Goal: Task Accomplishment & Management: Use online tool/utility

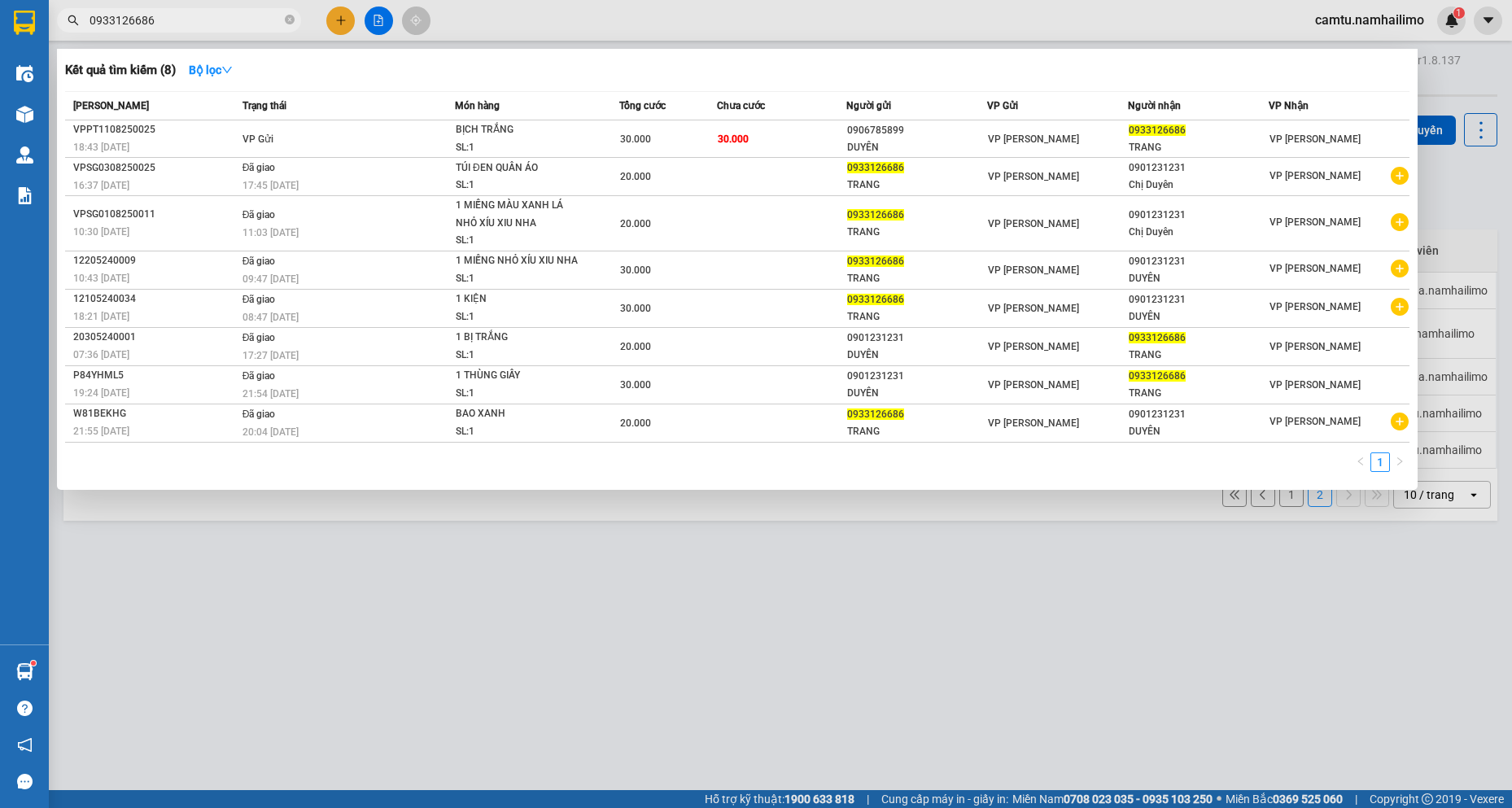
click at [155, 6] on div "Kết quả tìm kiếm ( 8 ) Bộ lọc Mã ĐH Trạng thái Món hàng Tổng cước Chưa cước Ngư…" at bounding box center [159, 21] width 317 height 29
drag, startPoint x: 164, startPoint y: 13, endPoint x: 0, endPoint y: -29, distance: 169.3
click at [0, 0] on html "Kết quả tìm kiếm ( 8 ) Bộ lọc Mã ĐH Trạng thái Món hàng Tổng cước Chưa cước Ngư…" at bounding box center [756, 404] width 1512 height 808
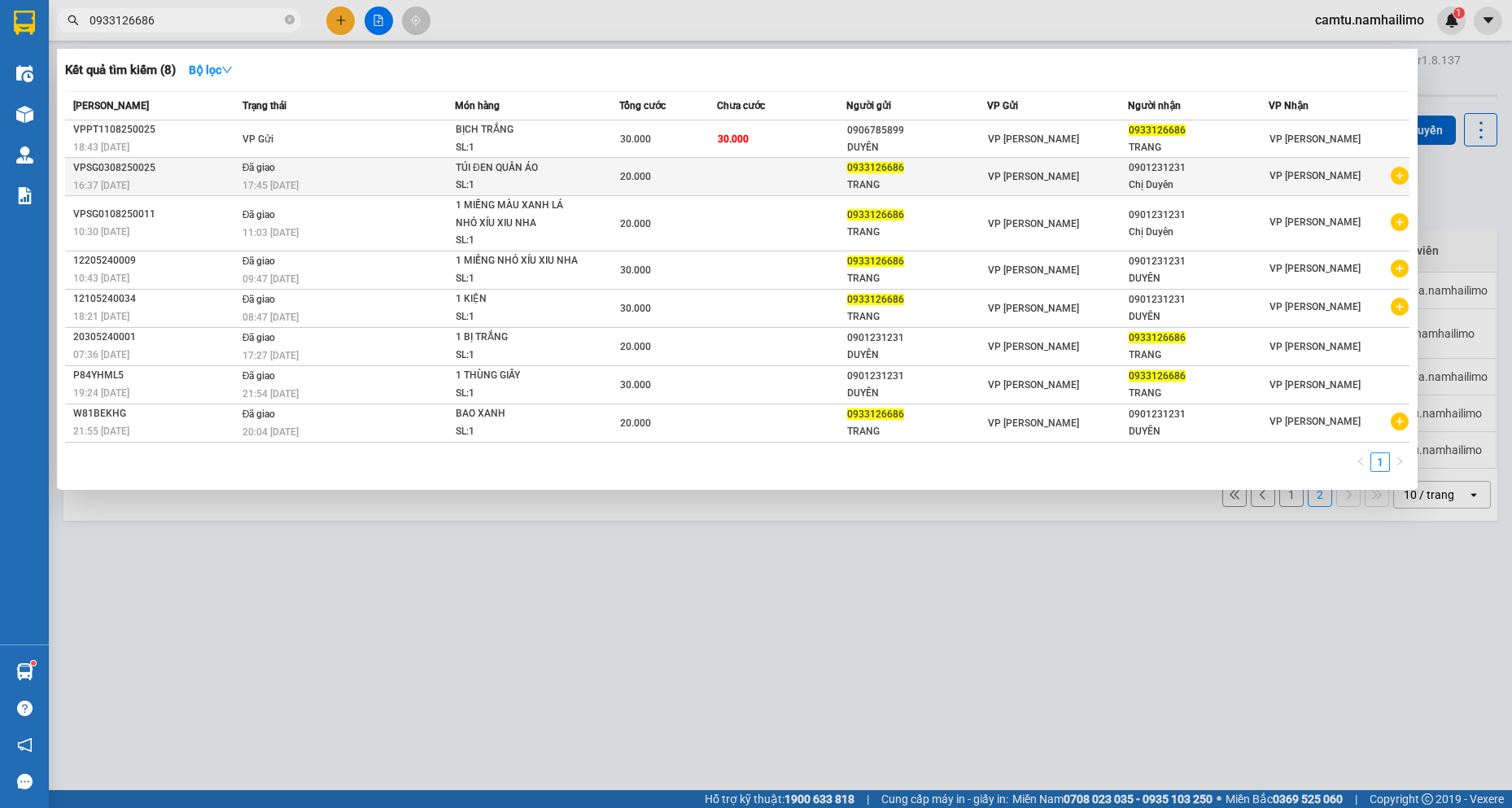
click at [663, 187] on td "20.000" at bounding box center [667, 177] width 98 height 39
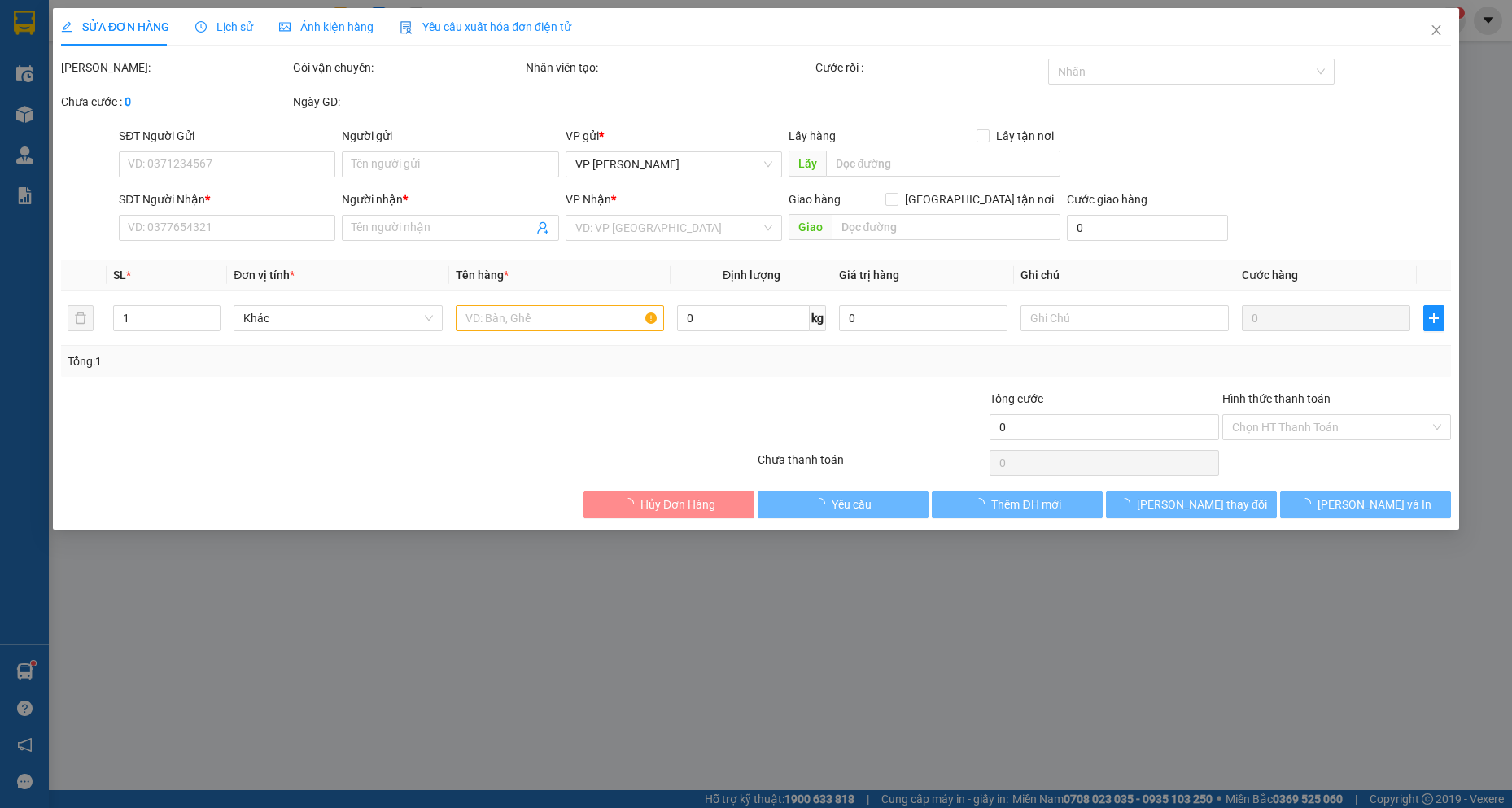
type input "0933126686"
type input "TRANG"
type input "0901231231"
type input "Chị Duyên"
type input "20.000"
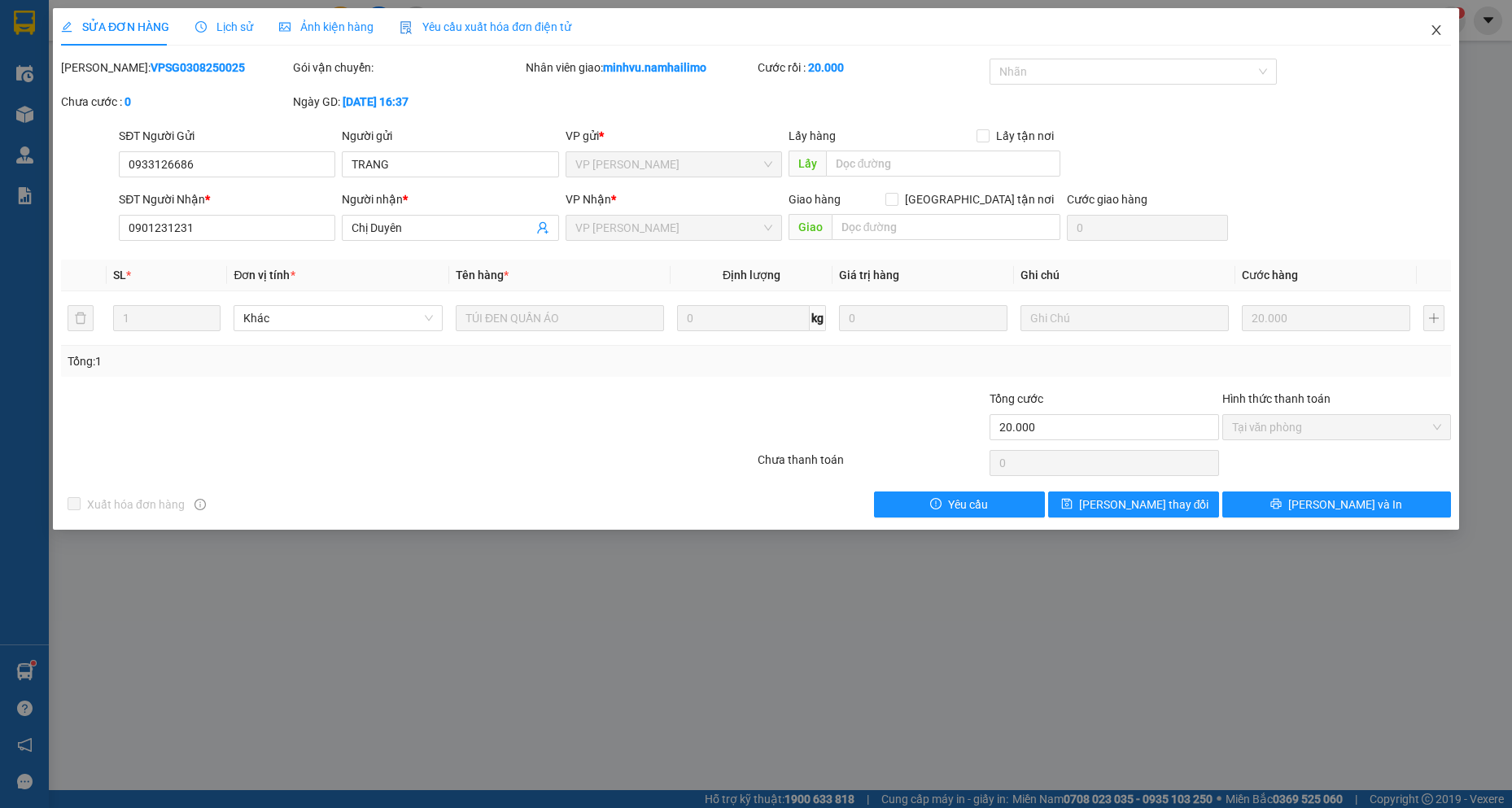
click at [1440, 25] on span "Close" at bounding box center [1436, 30] width 46 height 46
